Goal: Task Accomplishment & Management: Manage account settings

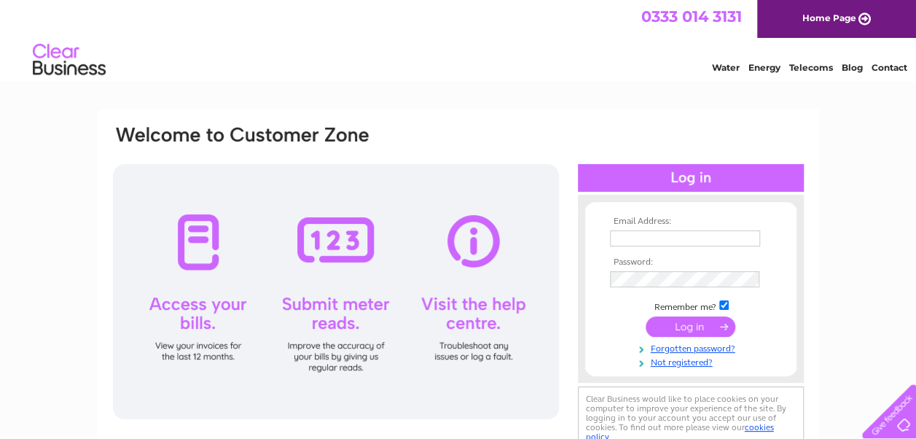
type input "[EMAIL_ADDRESS][DOMAIN_NAME]"
click at [668, 327] on input "submit" at bounding box center [690, 326] width 90 height 20
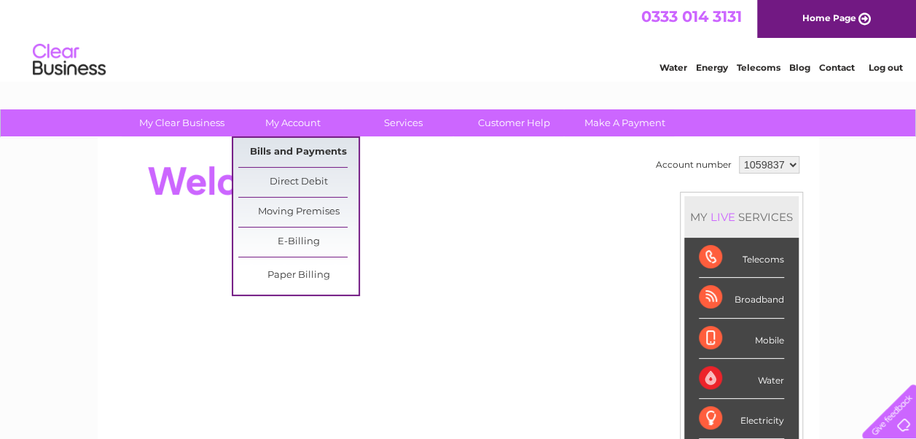
click at [267, 146] on link "Bills and Payments" at bounding box center [298, 152] width 120 height 29
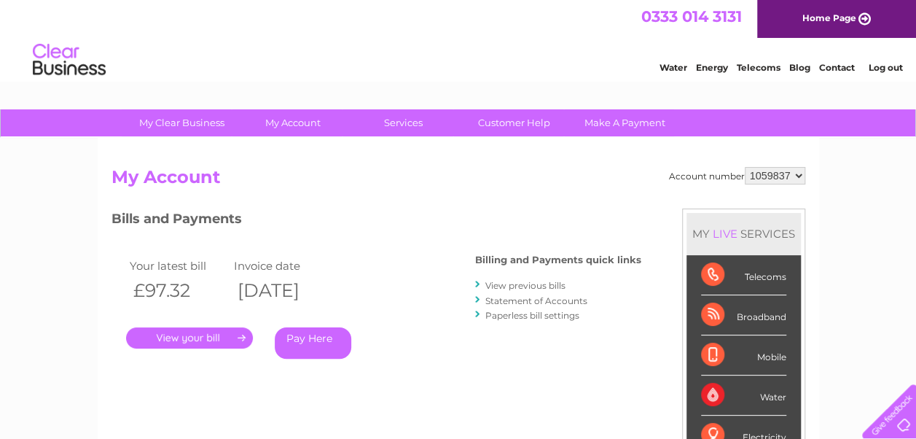
click at [220, 334] on link "." at bounding box center [189, 337] width 127 height 21
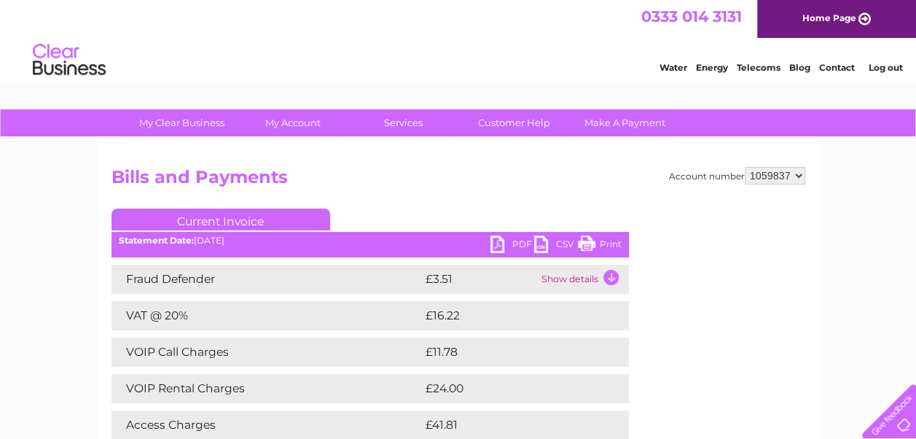
click at [498, 248] on link "PDF" at bounding box center [512, 245] width 44 height 21
